Goal: Task Accomplishment & Management: Complete application form

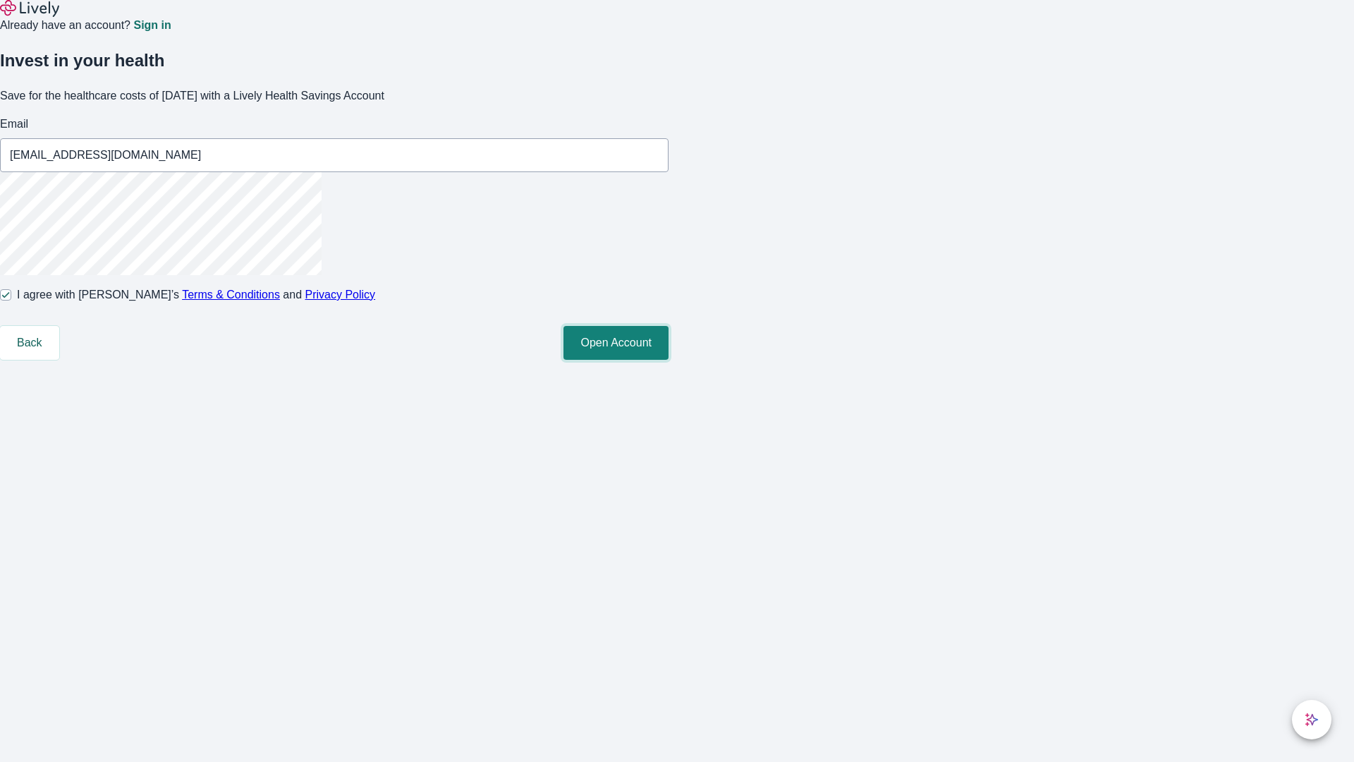
click at [668, 360] on button "Open Account" at bounding box center [615, 343] width 105 height 34
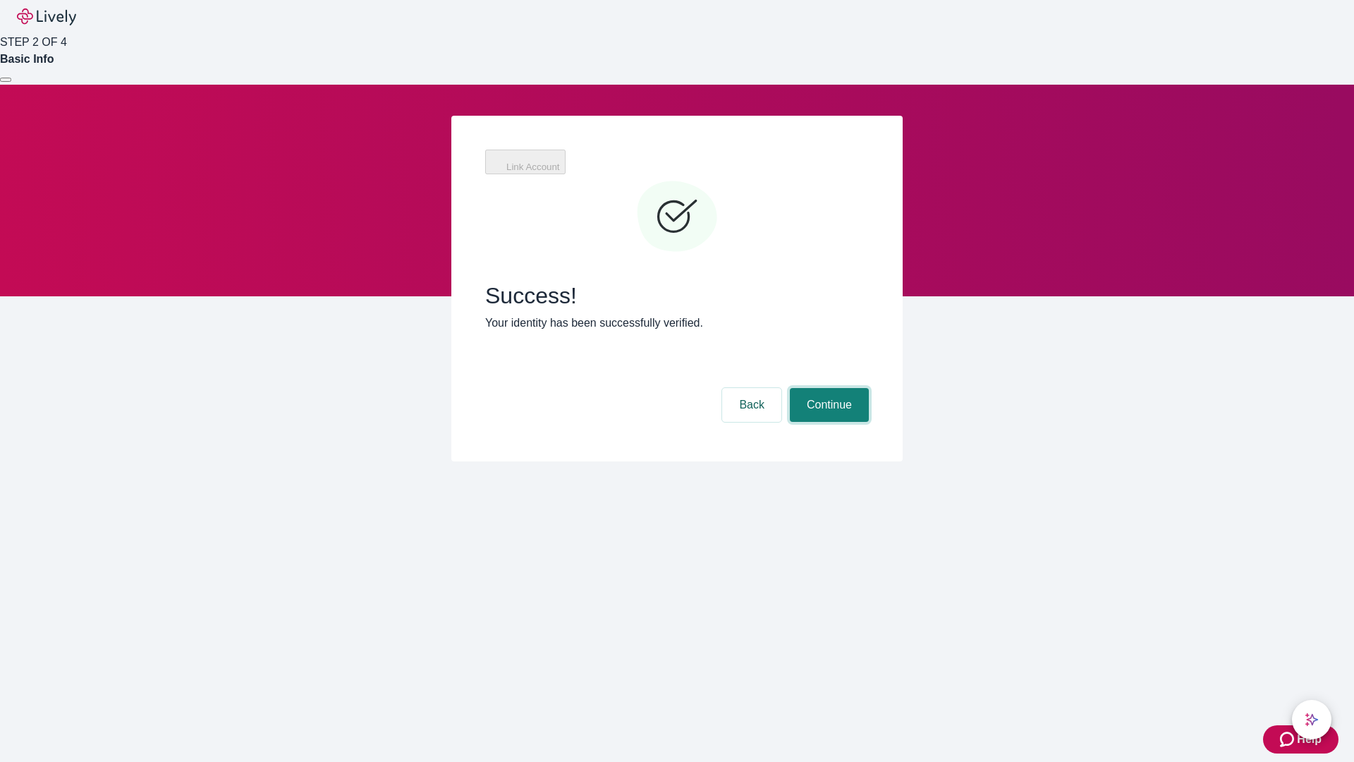
click at [827, 388] on button "Continue" at bounding box center [829, 405] width 79 height 34
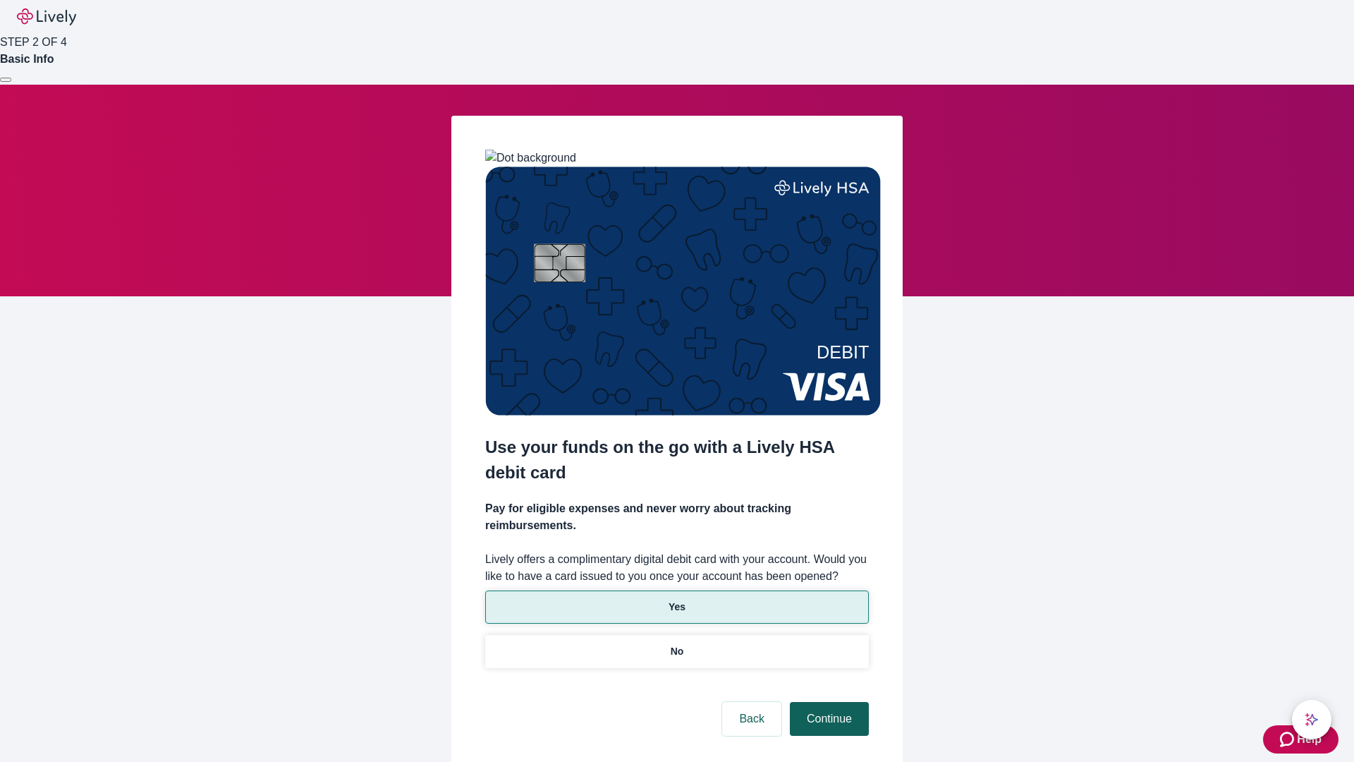
click at [676, 599] on p "Yes" at bounding box center [676, 606] width 17 height 15
click at [827, 702] on button "Continue" at bounding box center [829, 719] width 79 height 34
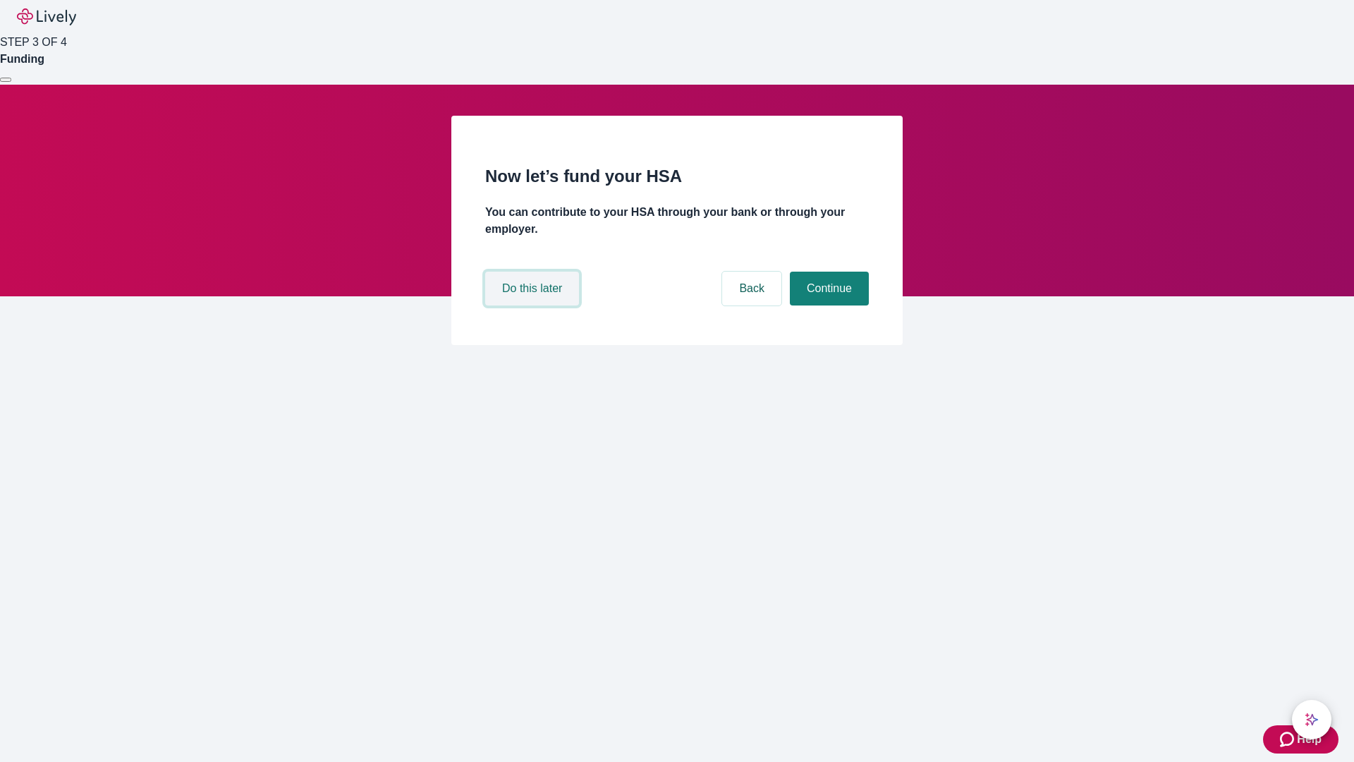
click at [534, 305] on button "Do this later" at bounding box center [532, 288] width 94 height 34
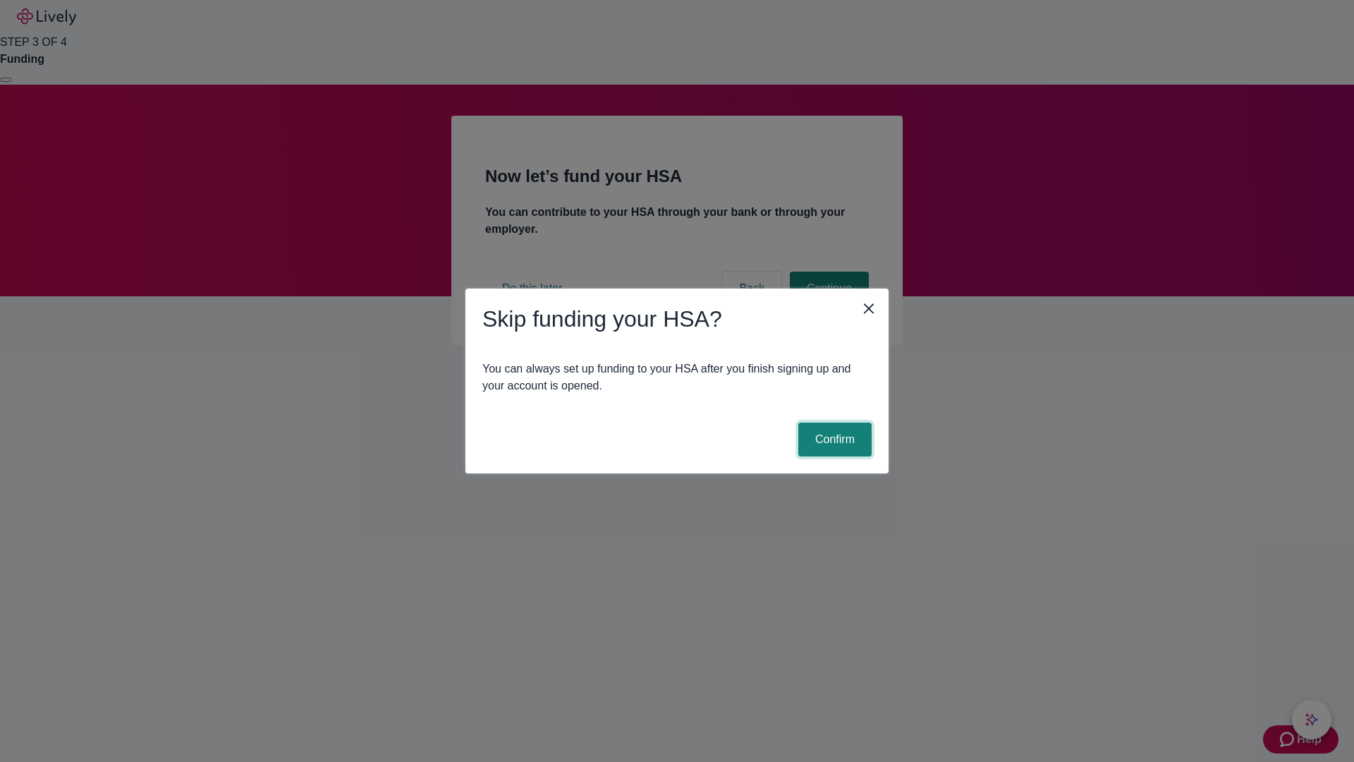
click at [833, 439] on button "Confirm" at bounding box center [834, 439] width 73 height 34
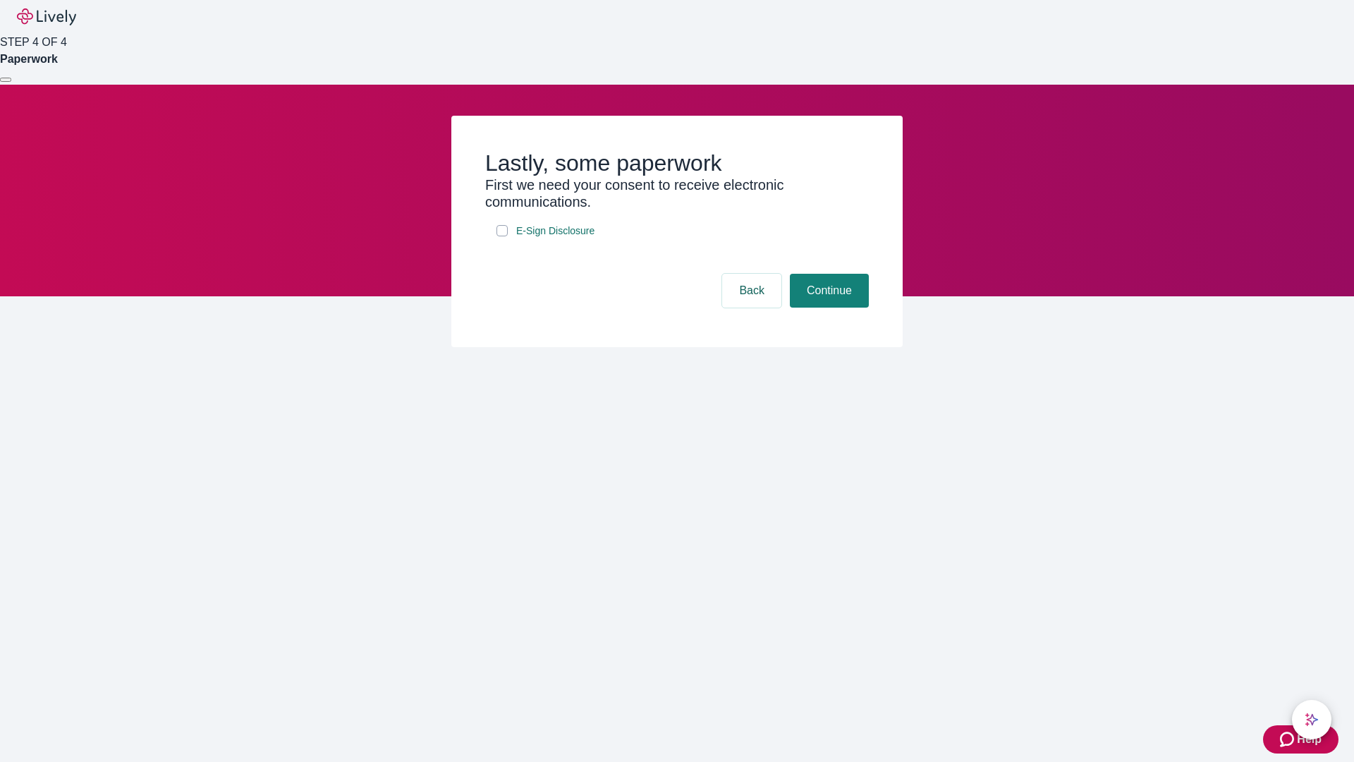
click at [502, 236] on input "E-Sign Disclosure" at bounding box center [501, 230] width 11 height 11
checkbox input "true"
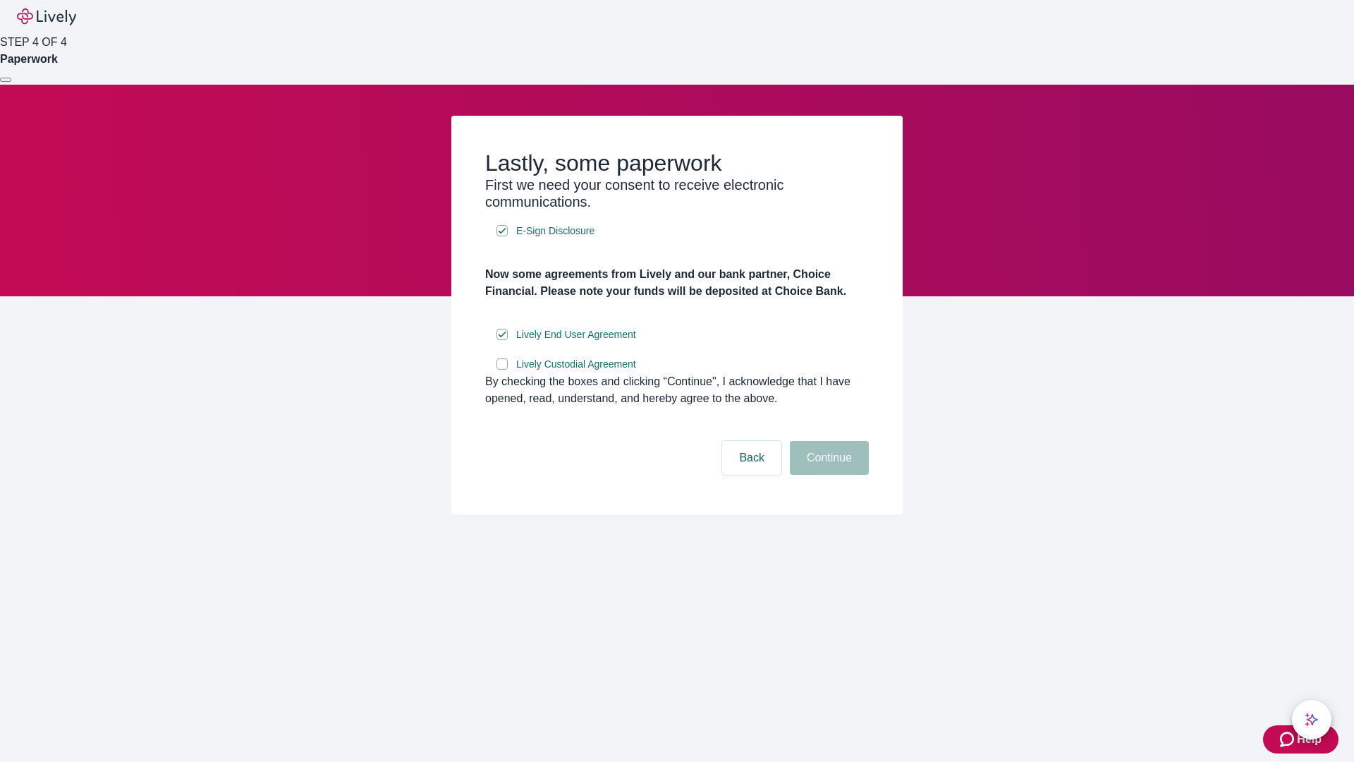
click at [502, 369] on input "Lively Custodial Agreement" at bounding box center [501, 363] width 11 height 11
checkbox input "true"
click at [827, 475] on button "Continue" at bounding box center [829, 458] width 79 height 34
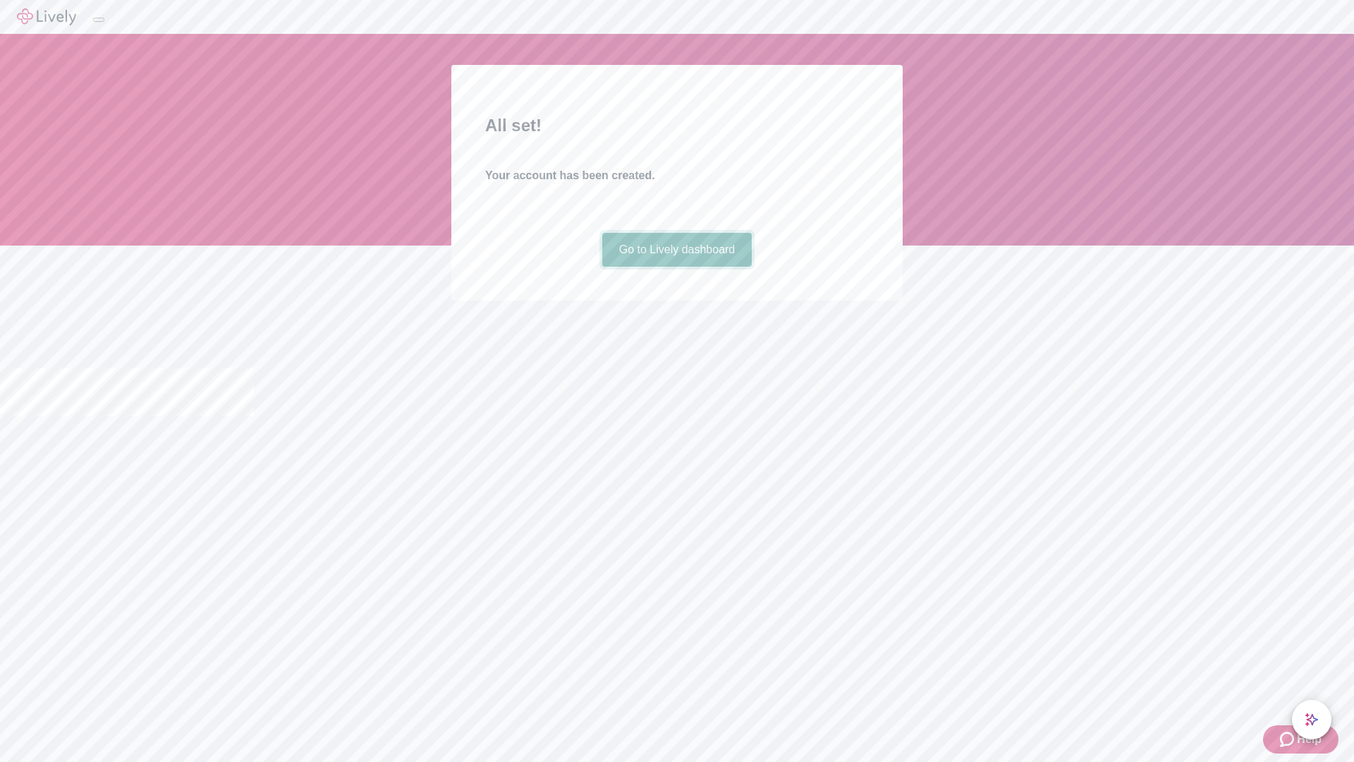
click at [676, 267] on link "Go to Lively dashboard" at bounding box center [677, 250] width 150 height 34
